Goal: Task Accomplishment & Management: Use online tool/utility

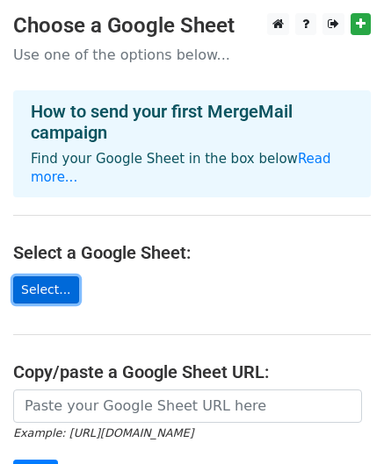
click at [39, 277] on link "Select..." at bounding box center [46, 290] width 66 height 27
click at [42, 277] on link "Select..." at bounding box center [46, 290] width 66 height 27
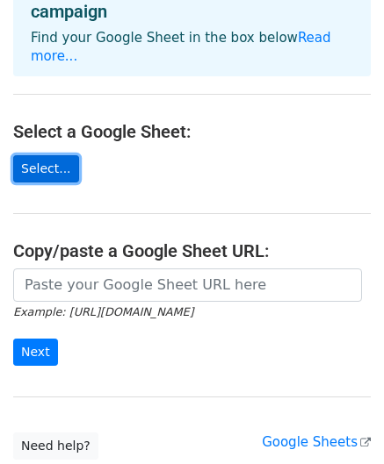
scroll to position [123, 0]
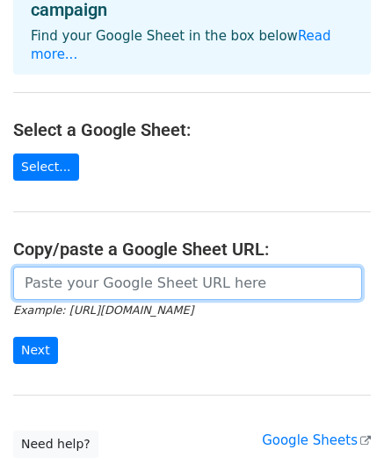
click at [71, 277] on input "url" at bounding box center [187, 283] width 348 height 33
paste input "[URL][DOMAIN_NAME]"
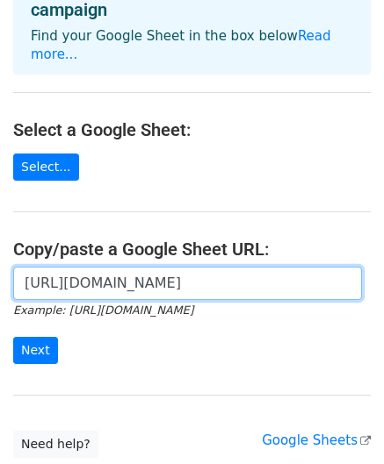
scroll to position [0, 520]
type input "[URL][DOMAIN_NAME]"
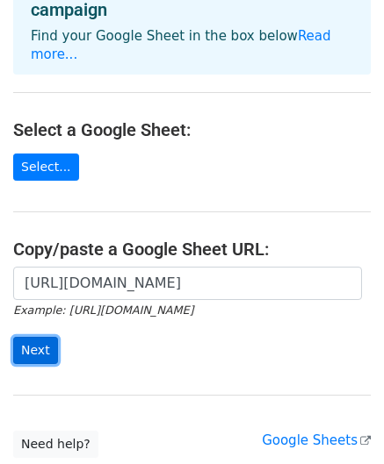
scroll to position [0, 0]
click at [33, 337] on input "Next" at bounding box center [35, 350] width 45 height 27
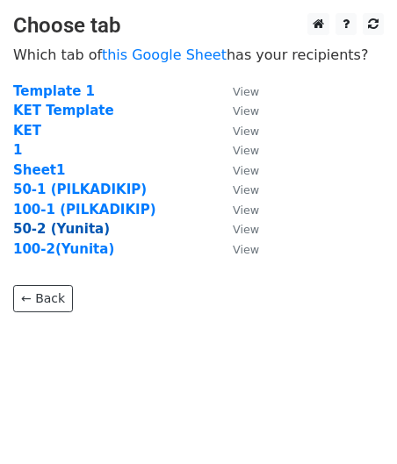
click at [46, 228] on strong "50-2 (Yunita)" at bounding box center [61, 229] width 97 height 16
click at [32, 228] on strong "50-2 (Yunita)" at bounding box center [61, 229] width 97 height 16
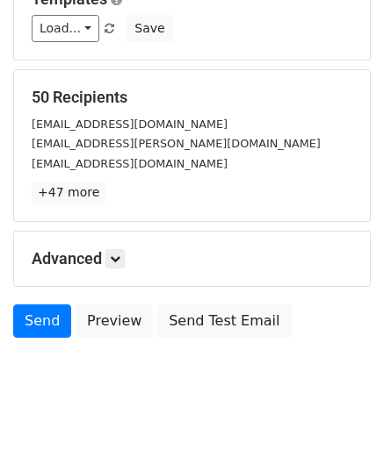
scroll to position [265, 0]
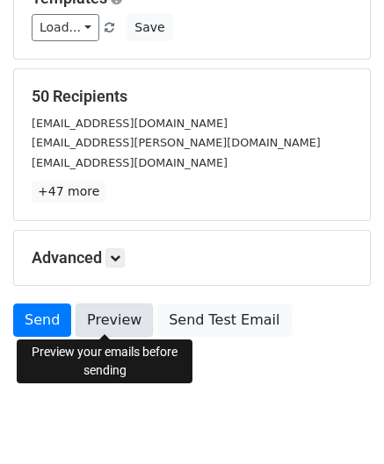
click at [97, 312] on link "Preview" at bounding box center [113, 320] width 77 height 33
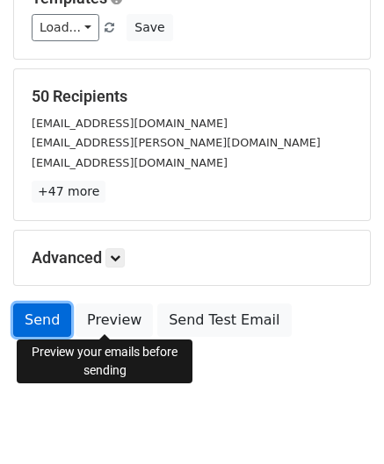
click at [35, 319] on link "Send" at bounding box center [42, 320] width 58 height 33
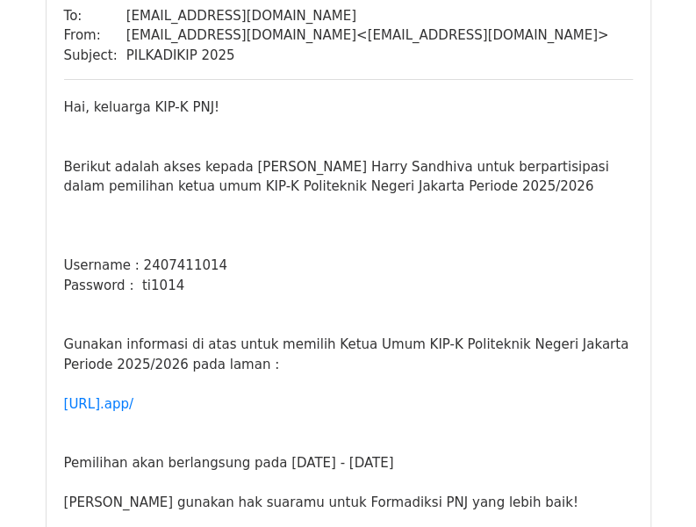
scroll to position [2019, 0]
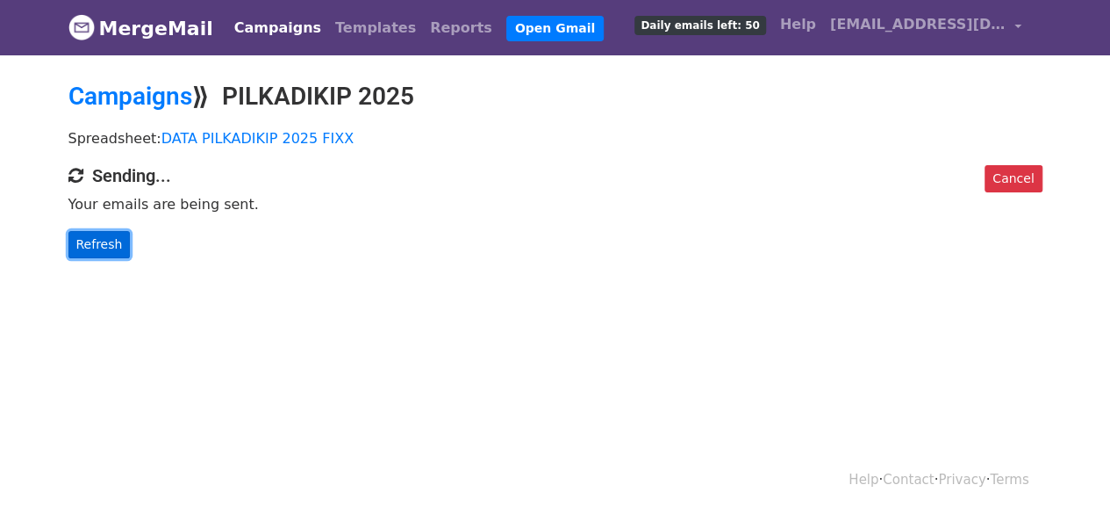
click at [97, 240] on link "Refresh" at bounding box center [99, 244] width 62 height 27
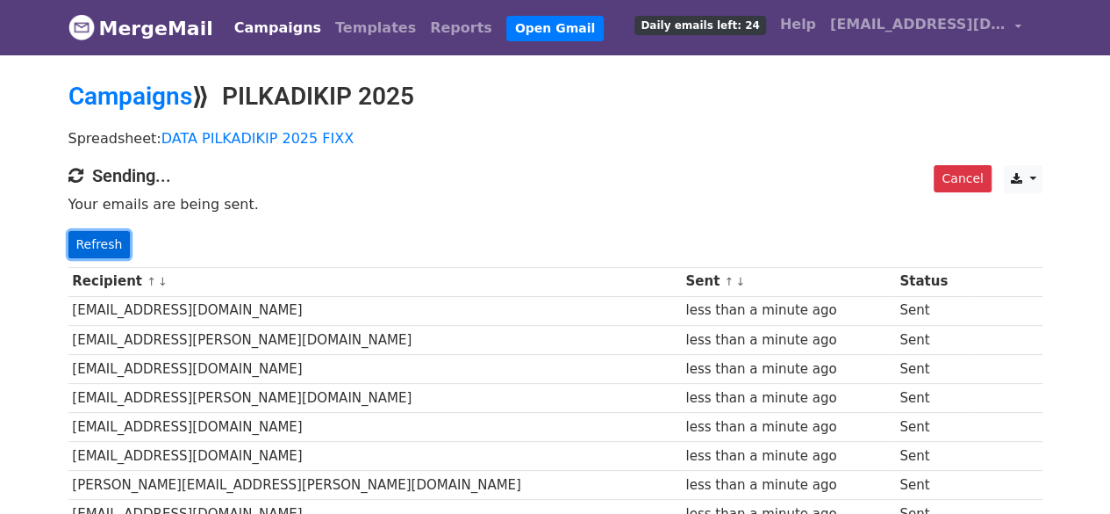
click at [104, 248] on link "Refresh" at bounding box center [99, 244] width 62 height 27
